Goal: Task Accomplishment & Management: Use online tool/utility

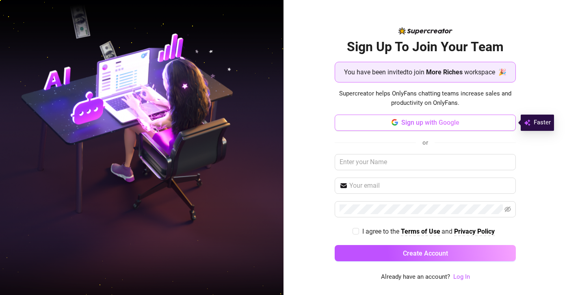
click at [429, 125] on span "Sign up with Google" at bounding box center [431, 123] width 58 height 8
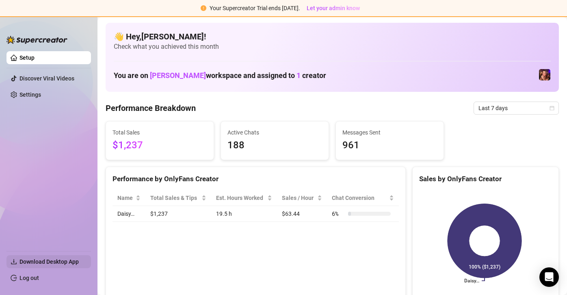
click at [58, 262] on span "Download Desktop App" at bounding box center [49, 261] width 59 height 7
